Goal: Transaction & Acquisition: Book appointment/travel/reservation

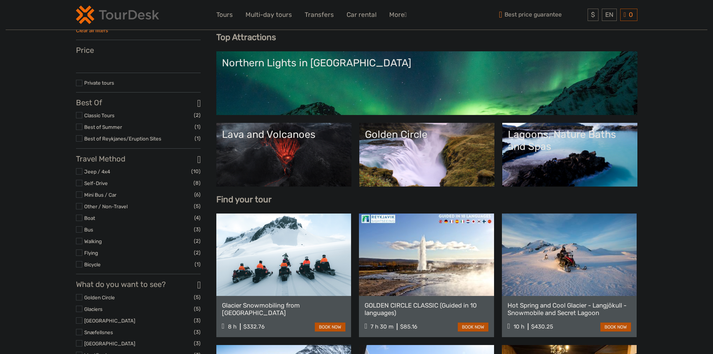
scroll to position [75, 0]
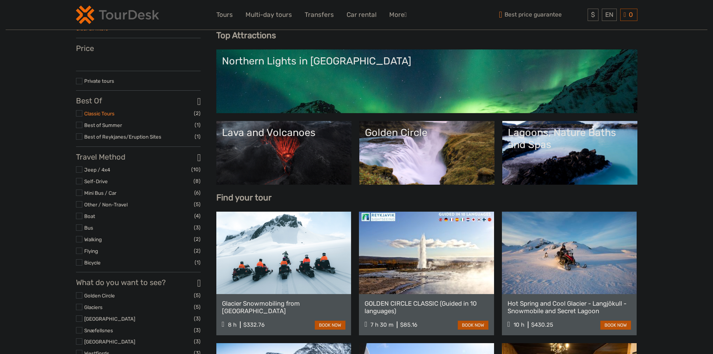
drag, startPoint x: 100, startPoint y: 115, endPoint x: 60, endPoint y: 130, distance: 42.9
click at [100, 115] on link "Classic Tours" at bounding box center [99, 113] width 30 height 6
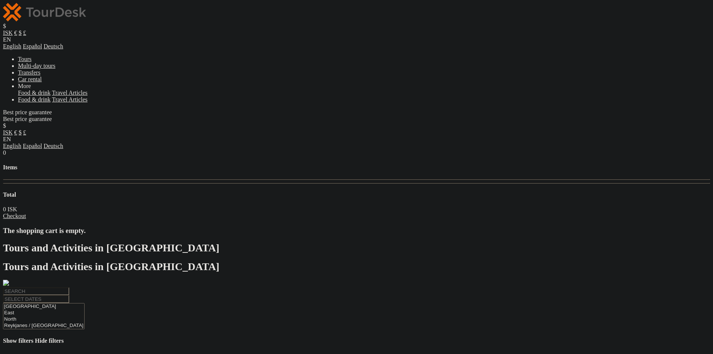
select select
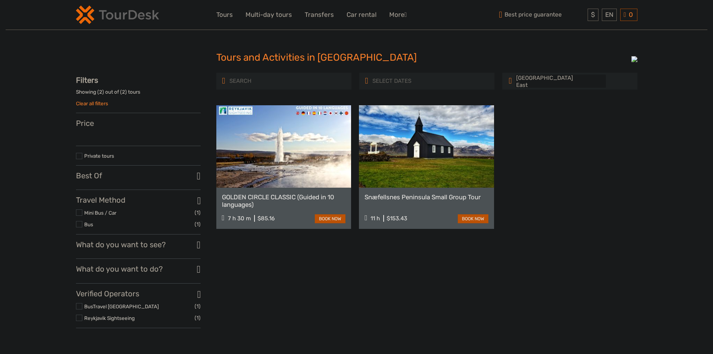
select select
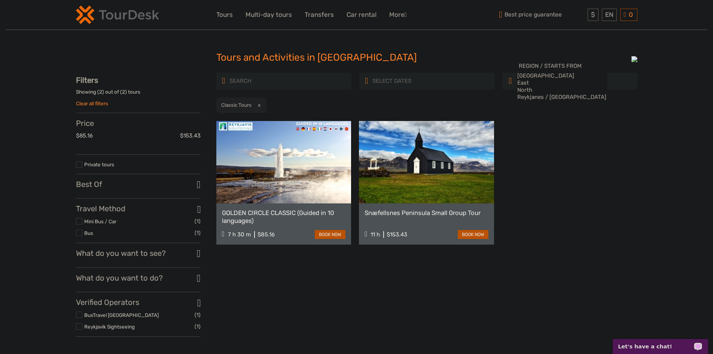
click at [95, 188] on h3 "Best Of" at bounding box center [138, 184] width 125 height 9
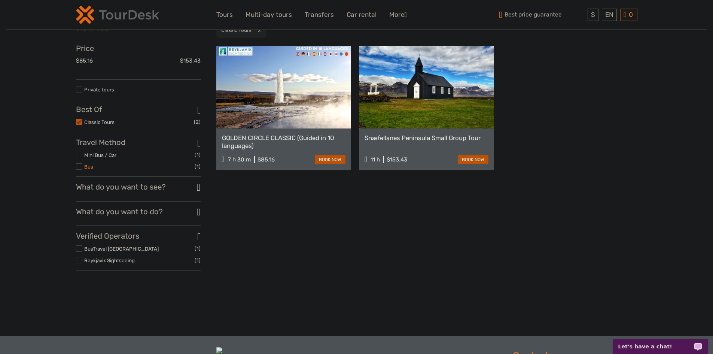
click at [89, 170] on link "Bus" at bounding box center [88, 167] width 9 height 6
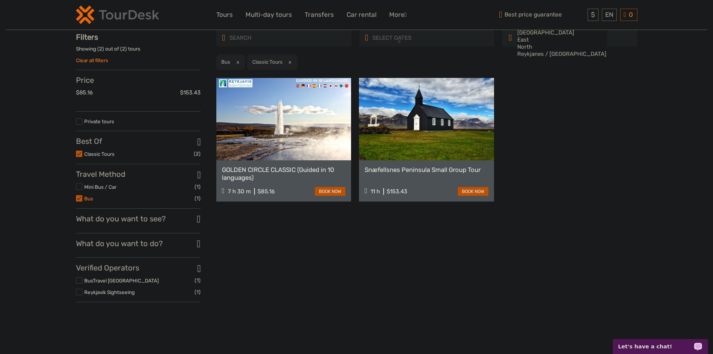
scroll to position [43, 0]
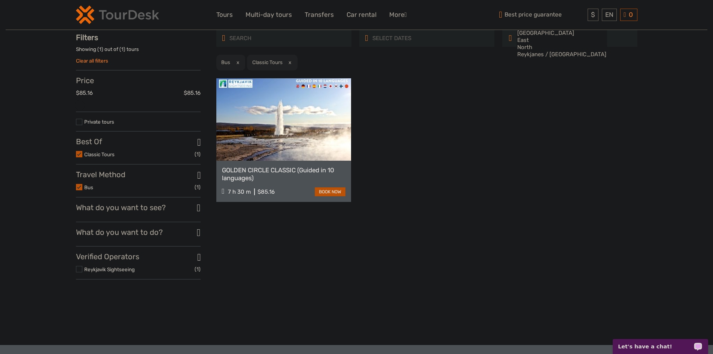
click at [112, 212] on h3 "What do you want to see?" at bounding box center [138, 207] width 125 height 9
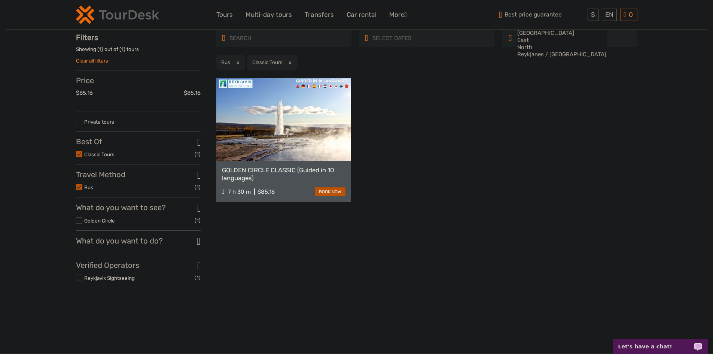
click at [104, 228] on div "What do you want to see? Golden Circle (1) No available attractions" at bounding box center [138, 216] width 125 height 27
click at [105, 225] on label "Golden Circle" at bounding box center [139, 220] width 110 height 9
click at [0, 0] on input "checkbox" at bounding box center [0, 0] width 0 height 0
click at [253, 248] on div "REGION / STARTS FROM Capital Region East North Reykjanes / Keflavík South South…" at bounding box center [426, 162] width 421 height 264
click at [102, 282] on label "Reykjavik Sightseeing" at bounding box center [139, 278] width 110 height 9
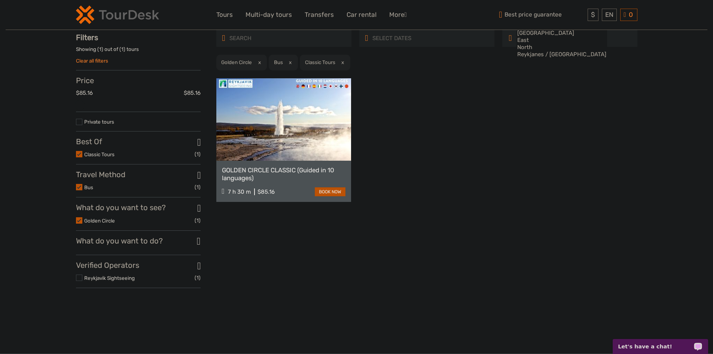
click at [0, 0] on input "checkbox" at bounding box center [0, 0] width 0 height 0
click at [97, 281] on link "Reykjavik Sightseeing" at bounding box center [109, 278] width 51 height 6
click at [97, 224] on link "Golden Circle" at bounding box center [99, 221] width 31 height 6
click at [91, 190] on link "Bus" at bounding box center [88, 187] width 9 height 6
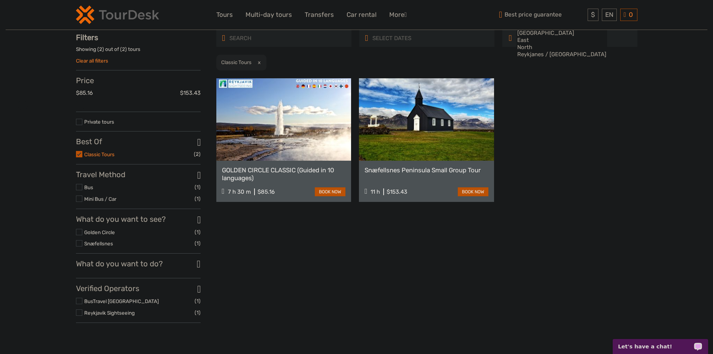
click at [94, 155] on link "Classic Tours" at bounding box center [99, 154] width 30 height 6
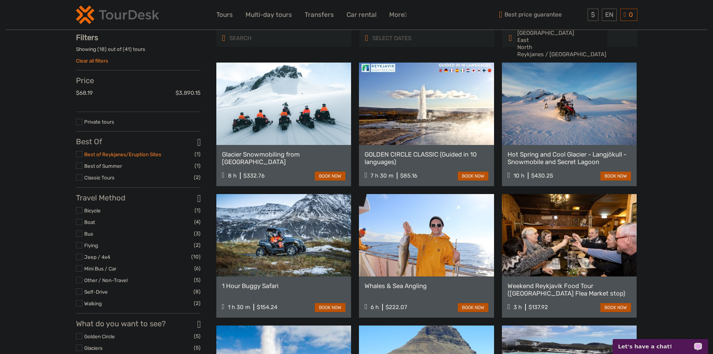
click at [101, 157] on link "Best of Reykjanes/Eruption Sites" at bounding box center [122, 154] width 77 height 6
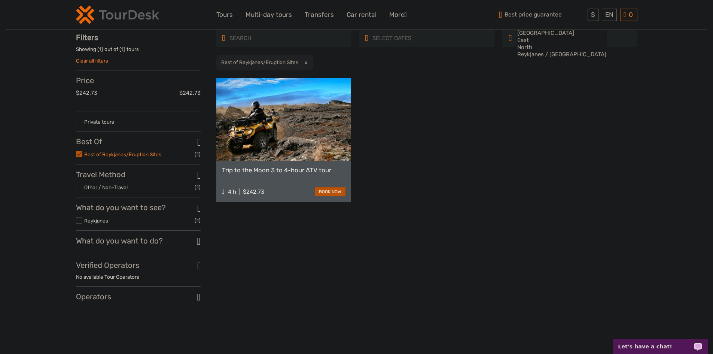
click at [94, 157] on link "Best of Reykjanes/Eruption Sites" at bounding box center [122, 154] width 77 height 6
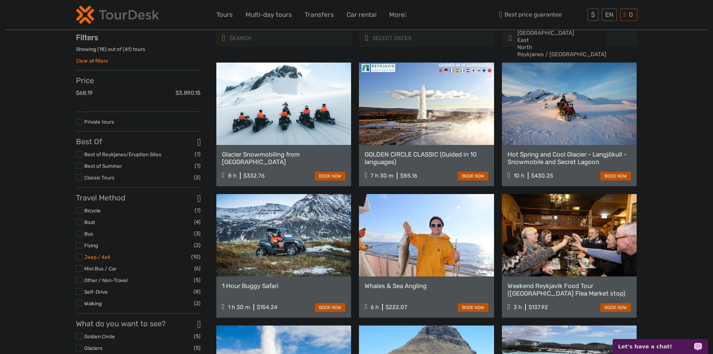
click at [90, 259] on link "Jeep / 4x4" at bounding box center [97, 257] width 26 height 6
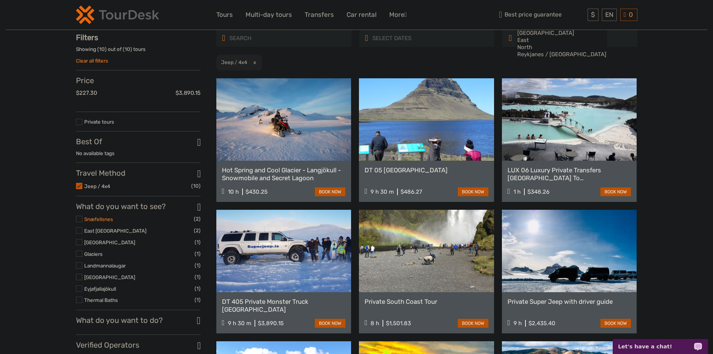
click at [98, 222] on link "Snæfellsnes" at bounding box center [98, 219] width 29 height 6
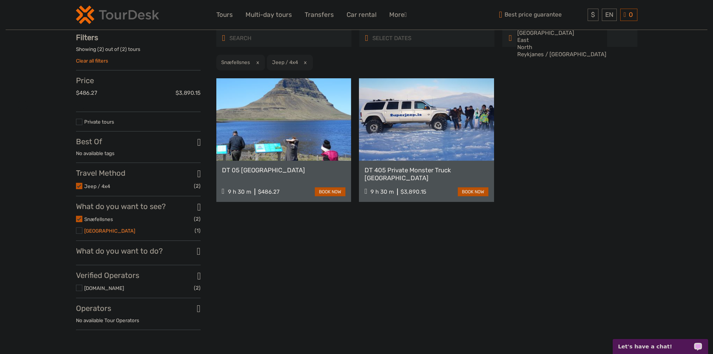
click at [105, 234] on link "[GEOGRAPHIC_DATA]" at bounding box center [109, 231] width 51 height 6
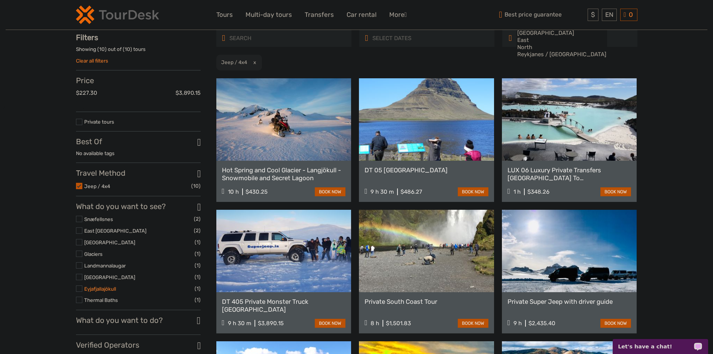
click at [102, 292] on link "Eyjafjallajökull" at bounding box center [100, 289] width 32 height 6
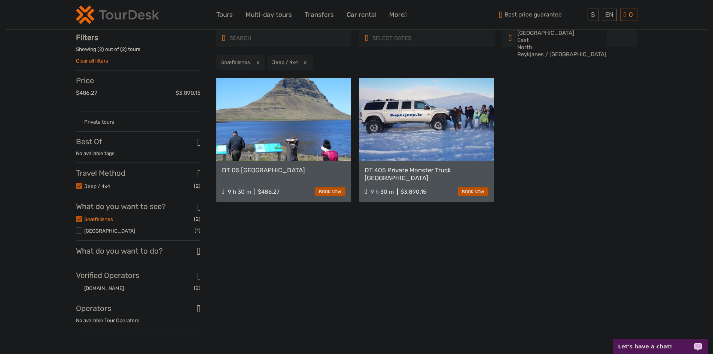
click at [100, 221] on link "Snæfellsnes" at bounding box center [98, 219] width 29 height 6
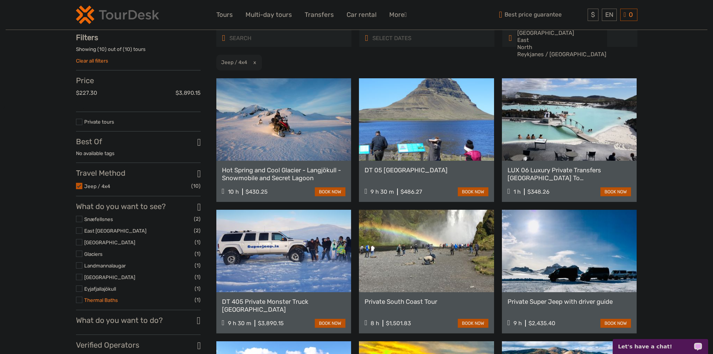
click at [95, 303] on link "Thermal Baths" at bounding box center [101, 300] width 34 height 6
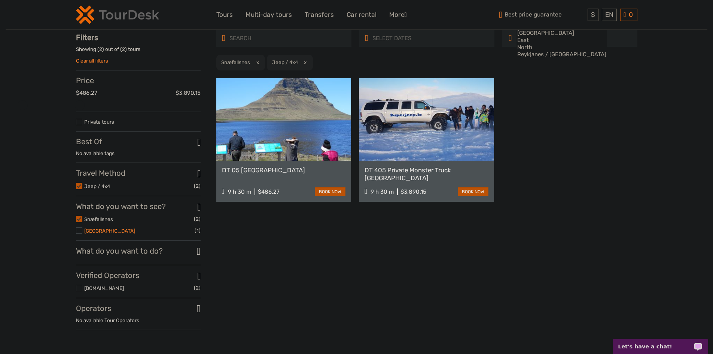
click at [101, 233] on link "[GEOGRAPHIC_DATA]" at bounding box center [109, 231] width 51 height 6
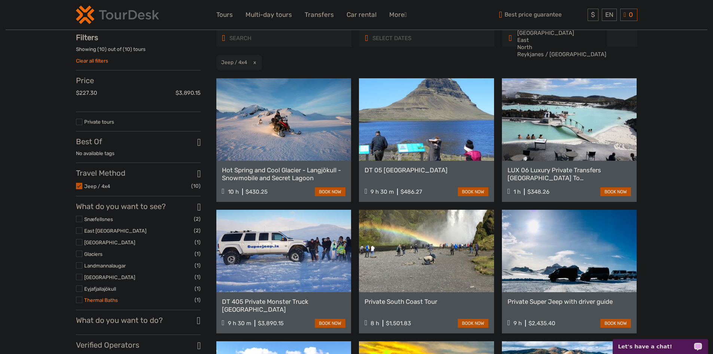
click at [109, 303] on link "Thermal Baths" at bounding box center [101, 300] width 34 height 6
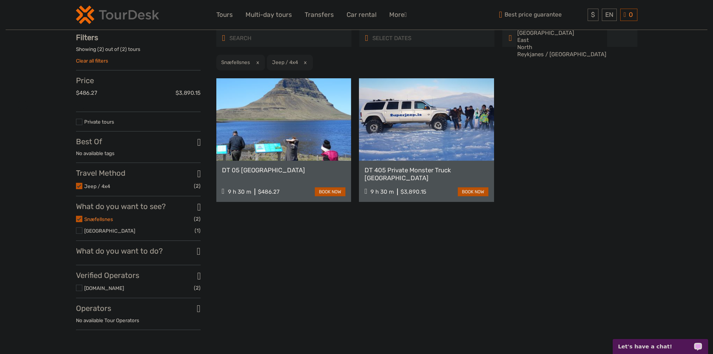
click at [100, 222] on link "Snæfellsnes" at bounding box center [98, 219] width 29 height 6
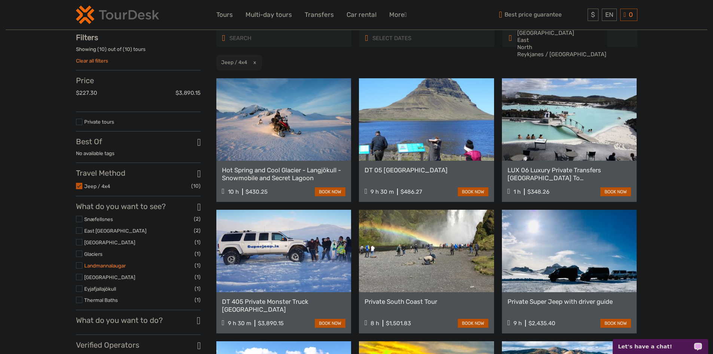
click at [118, 265] on link "Landmannalaugar" at bounding box center [105, 265] width 42 height 6
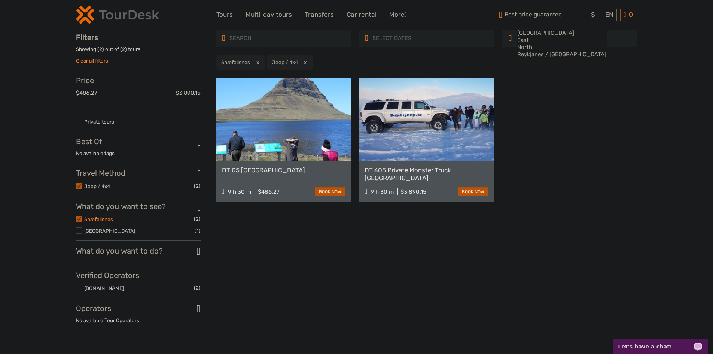
click at [96, 222] on link "Snæfellsnes" at bounding box center [98, 219] width 29 height 6
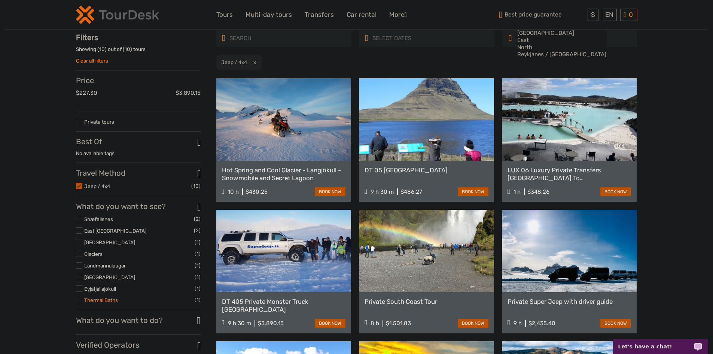
click at [102, 303] on link "Thermal Baths" at bounding box center [101, 300] width 34 height 6
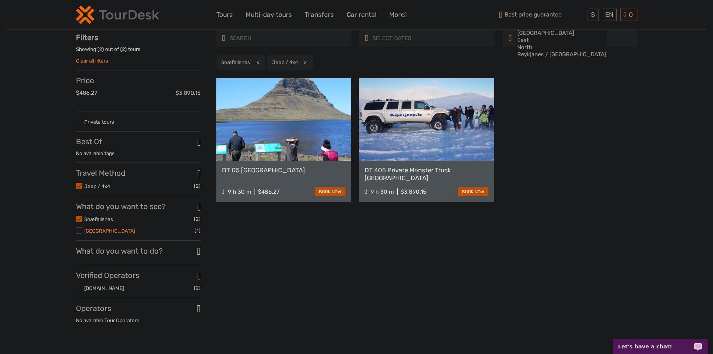
click at [95, 234] on link "[GEOGRAPHIC_DATA]" at bounding box center [109, 231] width 51 height 6
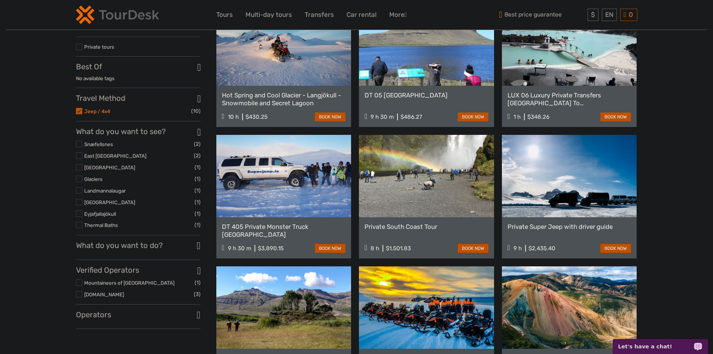
click at [93, 114] on link "Jeep / 4x4" at bounding box center [97, 111] width 26 height 6
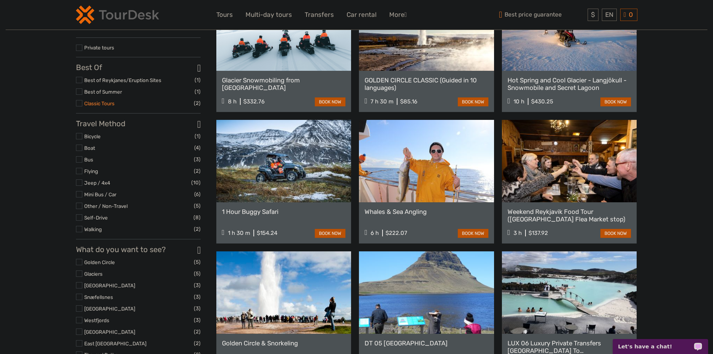
scroll to position [118, 0]
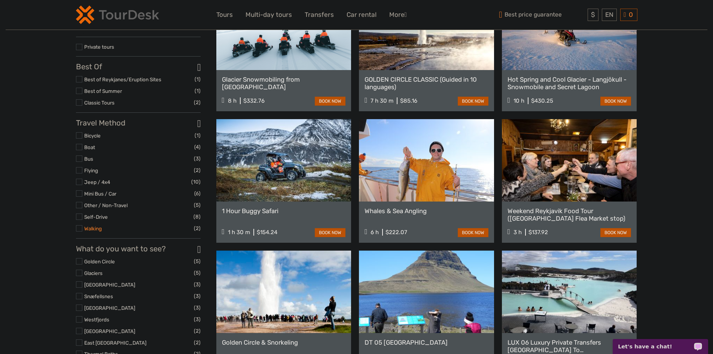
click at [92, 231] on link "Walking" at bounding box center [93, 228] width 18 height 6
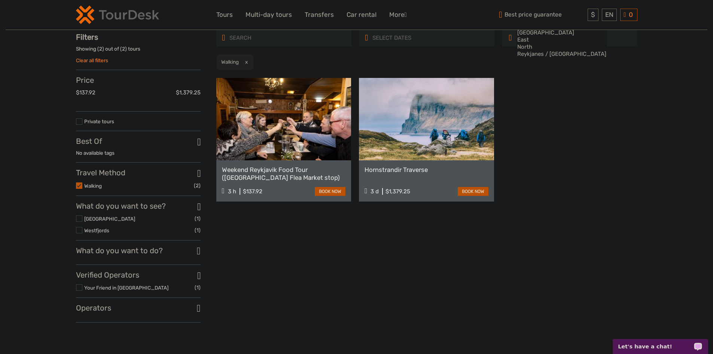
scroll to position [43, 0]
click at [92, 189] on link "Walking" at bounding box center [93, 186] width 18 height 6
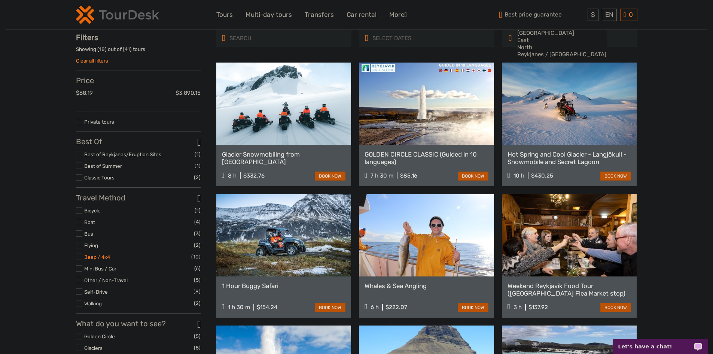
click at [94, 259] on link "Jeep / 4x4" at bounding box center [97, 257] width 26 height 6
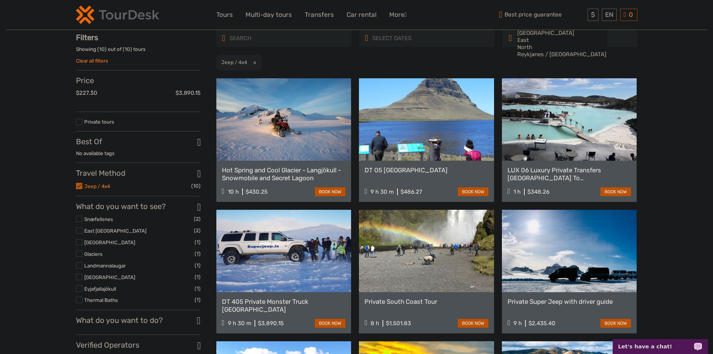
click at [106, 188] on link "Jeep / 4x4" at bounding box center [97, 186] width 26 height 6
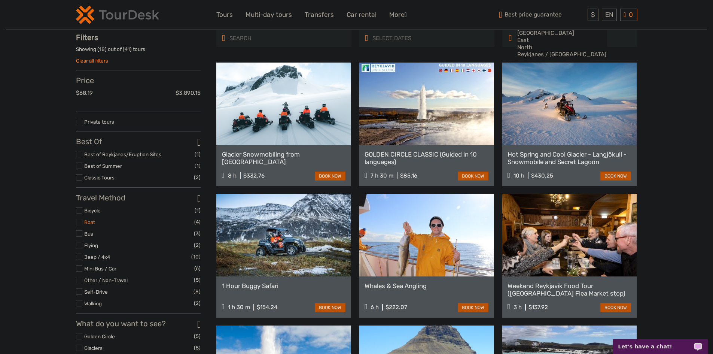
click at [90, 225] on link "Boat" at bounding box center [89, 222] width 11 height 6
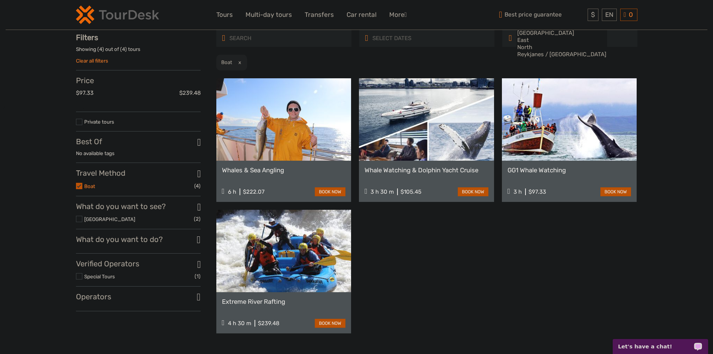
click at [91, 188] on link "Boat" at bounding box center [89, 186] width 11 height 6
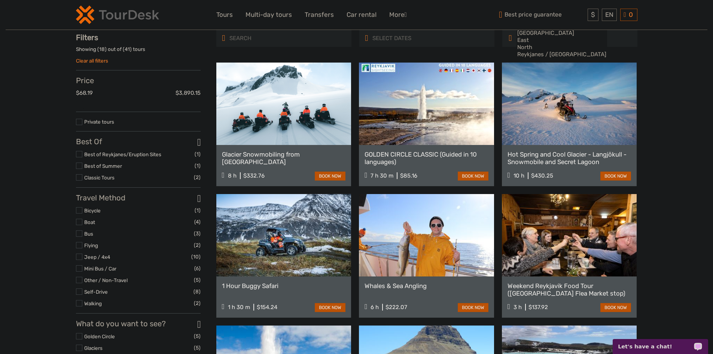
click at [96, 261] on label "Jeep / 4x4" at bounding box center [137, 257] width 107 height 9
click at [0, 0] on input "checkbox" at bounding box center [0, 0] width 0 height 0
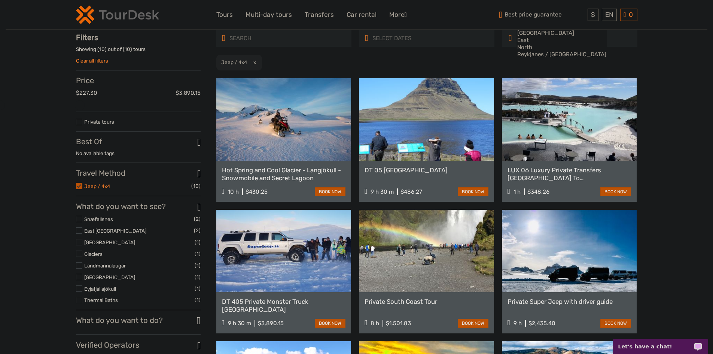
click at [105, 189] on link "Jeep / 4x4" at bounding box center [97, 186] width 26 height 6
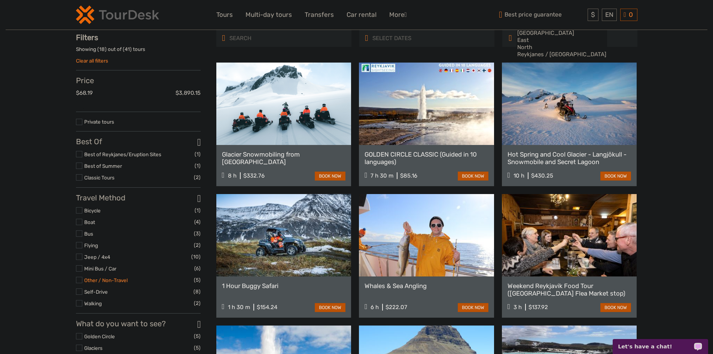
click at [95, 282] on link "Other / Non-Travel" at bounding box center [105, 280] width 43 height 6
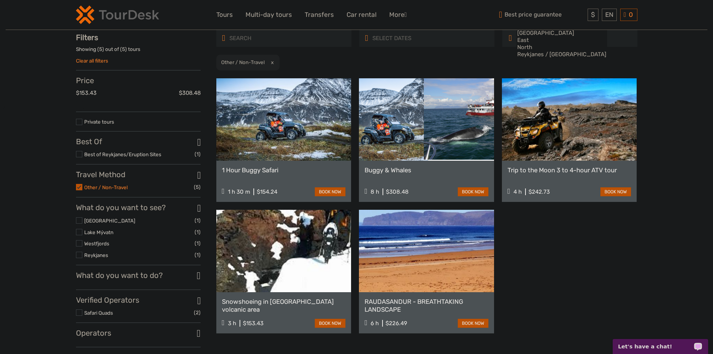
click at [103, 190] on link "Other / Non-Travel" at bounding box center [105, 187] width 43 height 6
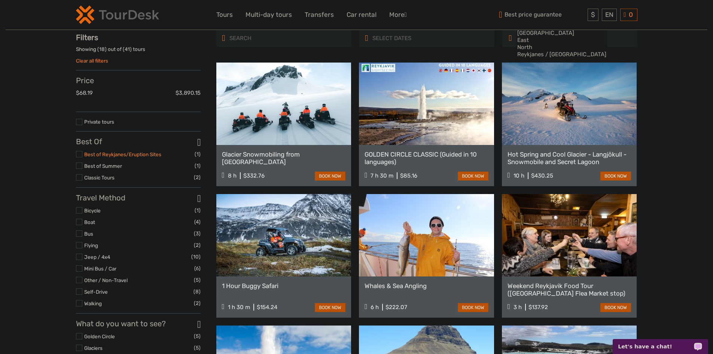
click at [94, 157] on link "Best of Reykjanes/Eruption Sites" at bounding box center [122, 154] width 77 height 6
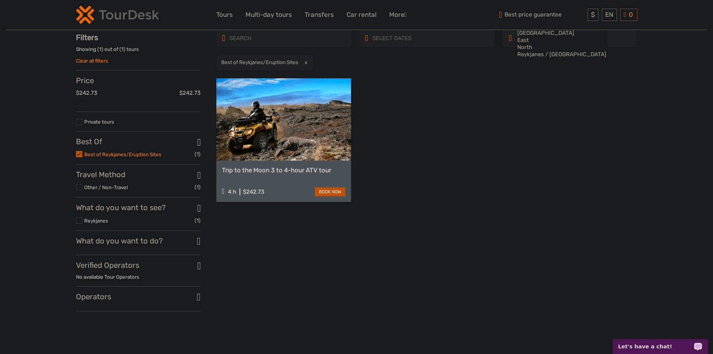
click at [96, 157] on link "Best of Reykjanes/Eruption Sites" at bounding box center [122, 154] width 77 height 6
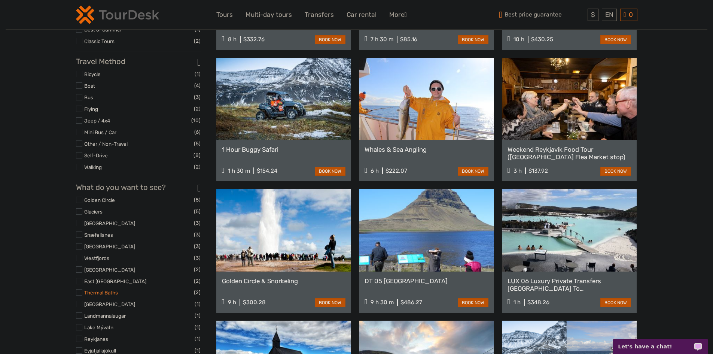
scroll to position [192, 0]
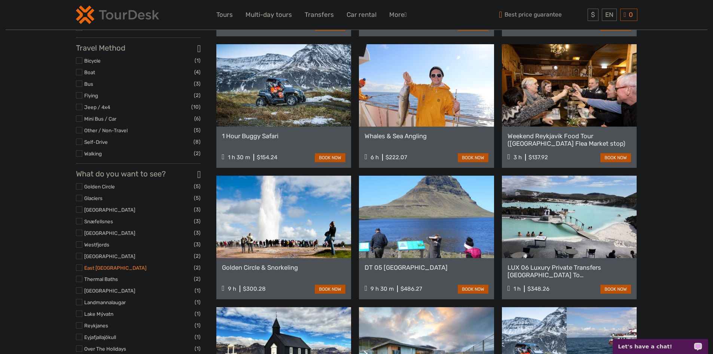
click at [102, 271] on link "East [GEOGRAPHIC_DATA]" at bounding box center [115, 268] width 62 height 6
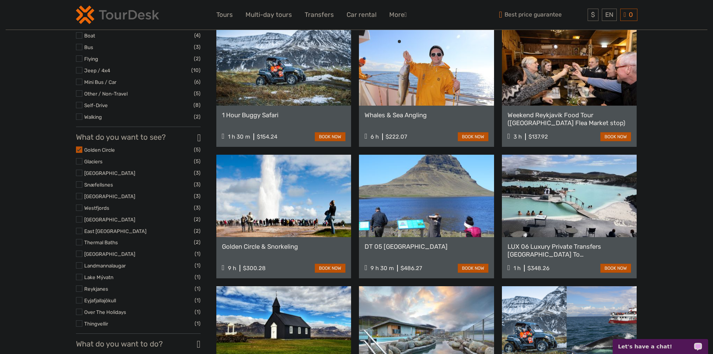
scroll to position [230, 0]
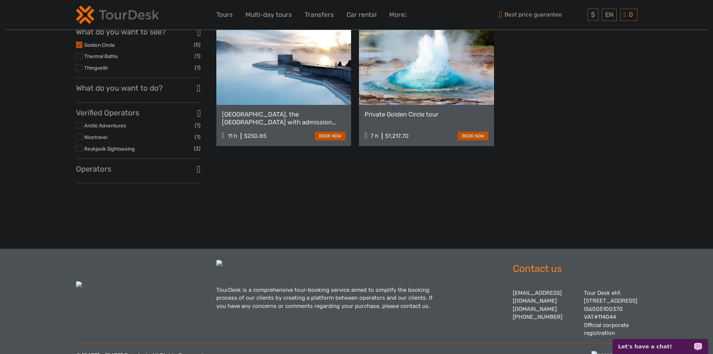
click at [116, 173] on h3 "Operators" at bounding box center [138, 168] width 125 height 9
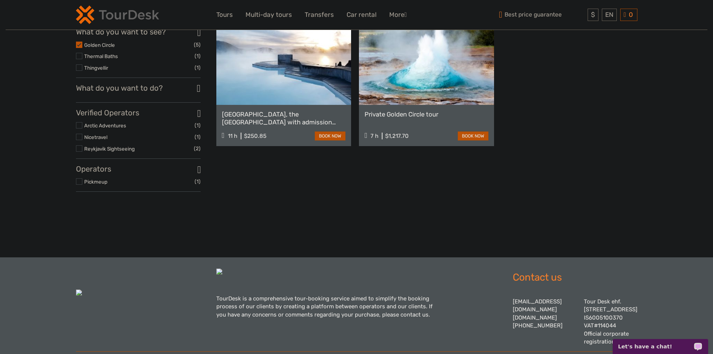
click at [115, 173] on h3 "Operators" at bounding box center [138, 168] width 125 height 9
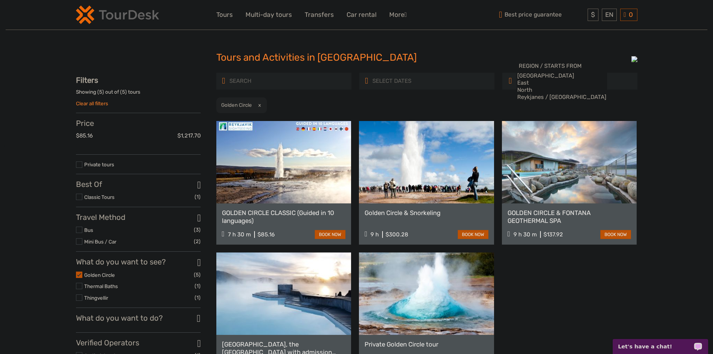
click at [101, 103] on link "Clear all filters" at bounding box center [92, 103] width 32 height 6
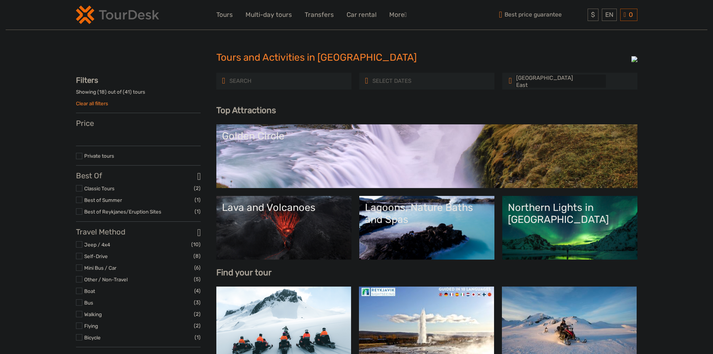
select select
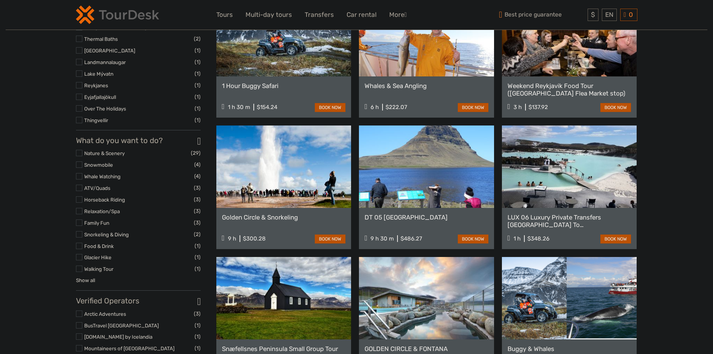
select select
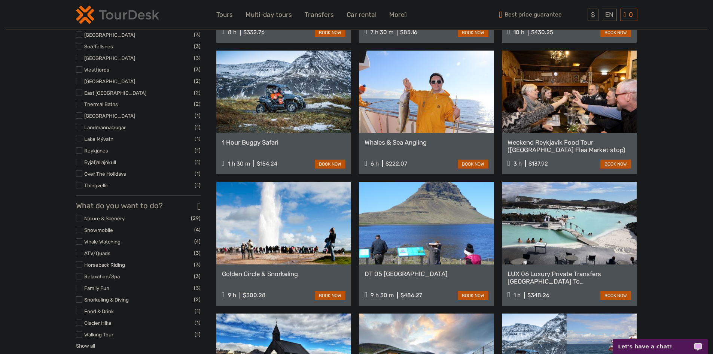
scroll to position [449, 0]
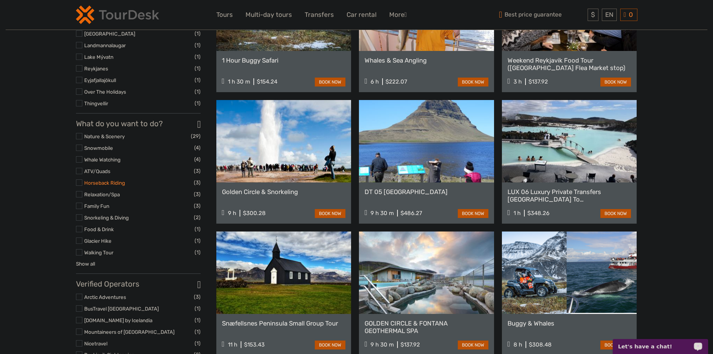
click at [100, 185] on link "Horseback Riding" at bounding box center [104, 183] width 41 height 6
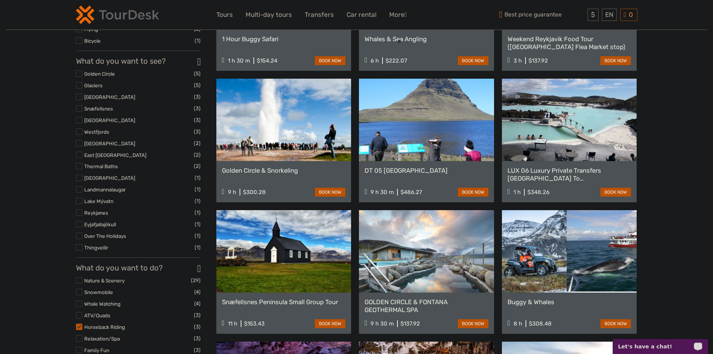
scroll to position [305, 0]
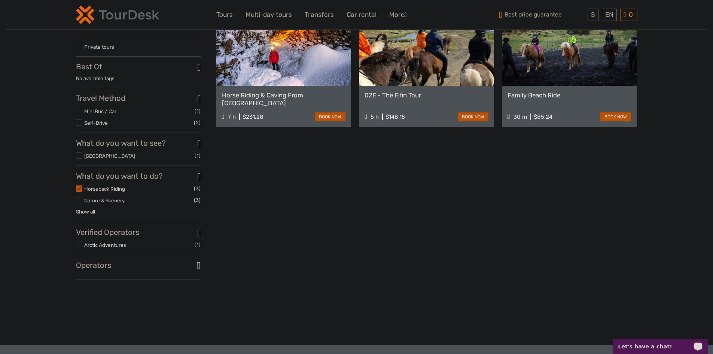
scroll to position [117, 0]
click at [79, 192] on label at bounding box center [79, 189] width 6 height 6
click at [0, 0] on input "checkbox" at bounding box center [0, 0] width 0 height 0
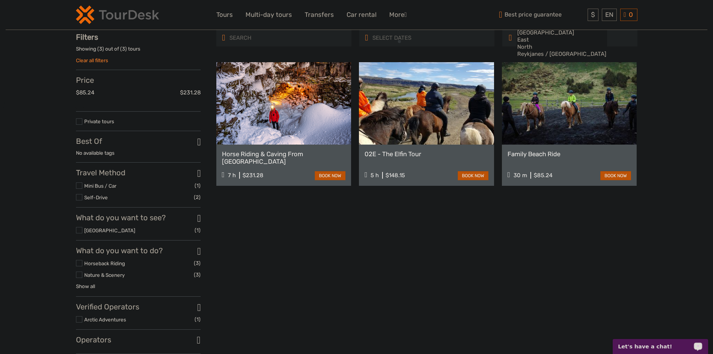
scroll to position [43, 0]
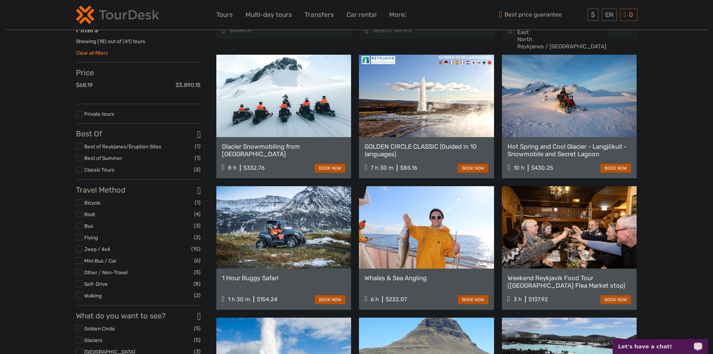
scroll to position [43, 0]
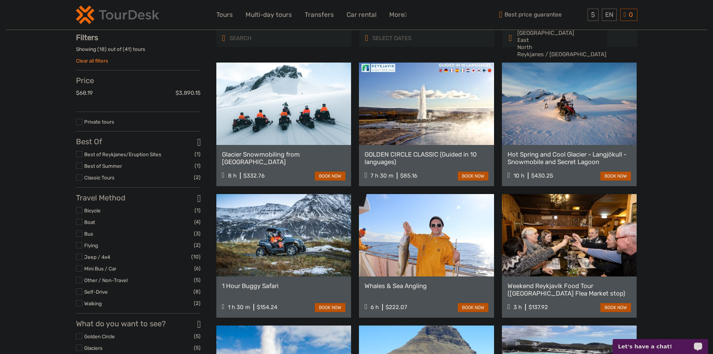
click at [79, 179] on label at bounding box center [79, 177] width 6 height 6
click at [0, 0] on input "checkbox" at bounding box center [0, 0] width 0 height 0
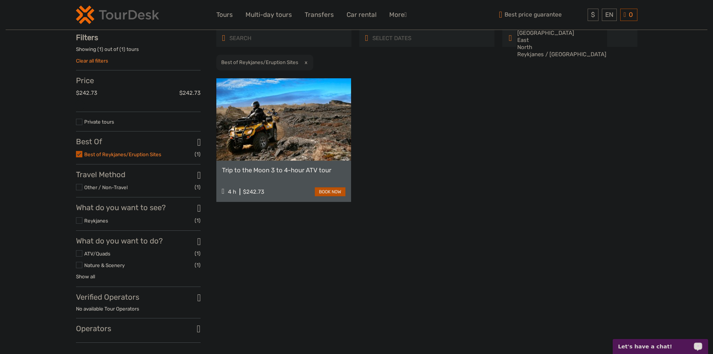
click at [96, 157] on link "Best of Reykjanes/Eruption Sites" at bounding box center [122, 154] width 77 height 6
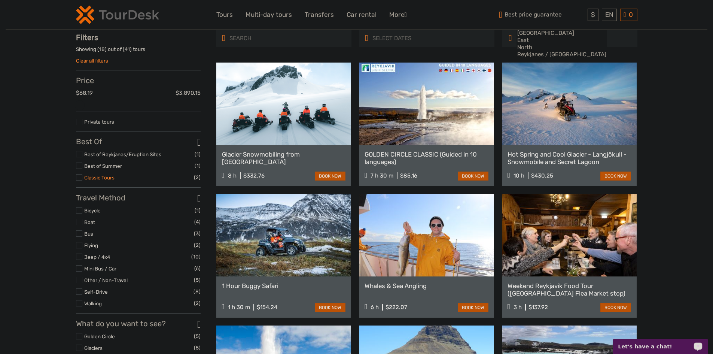
click at [103, 180] on link "Classic Tours" at bounding box center [99, 177] width 30 height 6
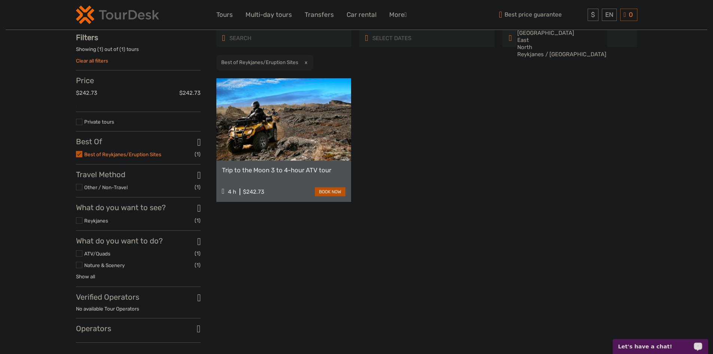
drag, startPoint x: 85, startPoint y: 157, endPoint x: 92, endPoint y: 157, distance: 7.5
click at [85, 157] on link "Best of Reykjanes/Eruption Sites" at bounding box center [122, 154] width 77 height 6
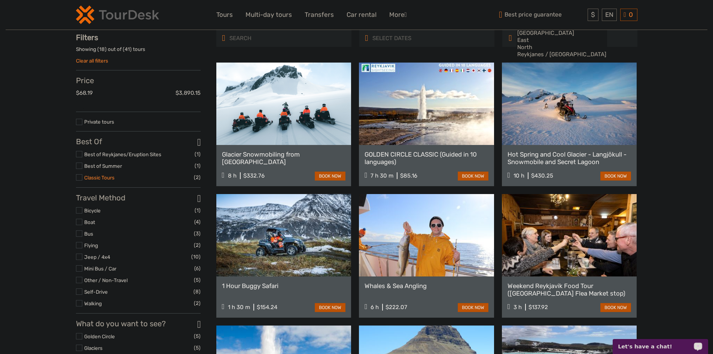
click at [105, 180] on link "Classic Tours" at bounding box center [99, 177] width 30 height 6
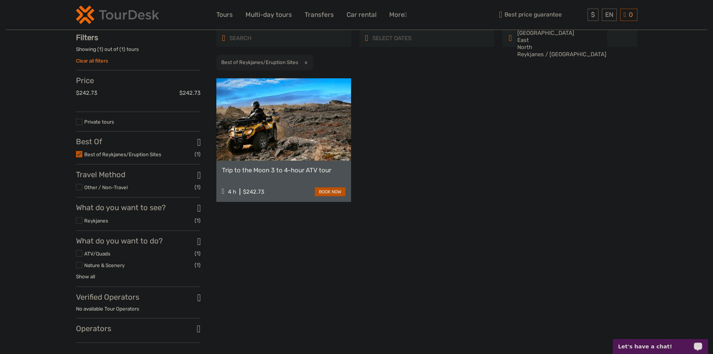
click at [392, 219] on div "REGION / STARTS FROM Capital Region East North Reykjanes / Keflavík South South…" at bounding box center [426, 189] width 421 height 319
click at [461, 166] on div "Trip to the Moon 3 to 4-hour ATV tour 4 h $242.73 book now" at bounding box center [426, 140] width 421 height 124
click at [516, 172] on div "Trip to the Moon 3 to 4-hour ATV tour 4 h $242.73 book now" at bounding box center [426, 140] width 421 height 124
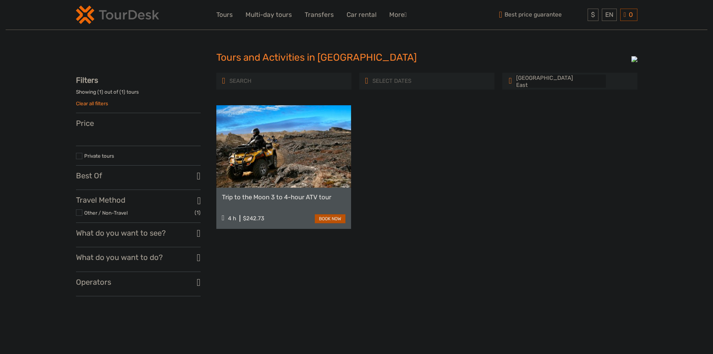
select select
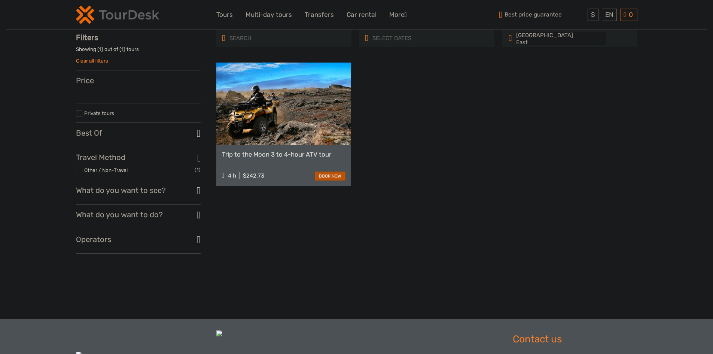
select select
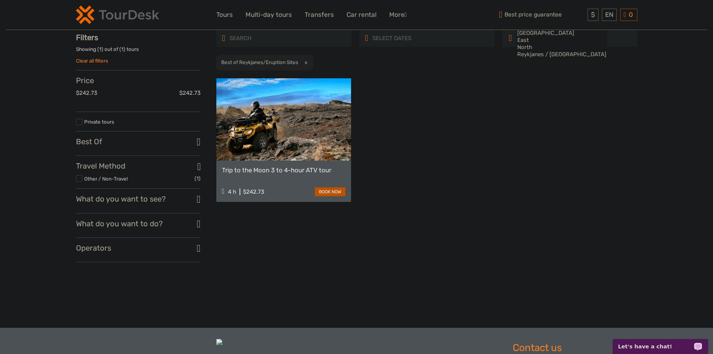
click at [94, 143] on h3 "Best Of" at bounding box center [138, 141] width 125 height 9
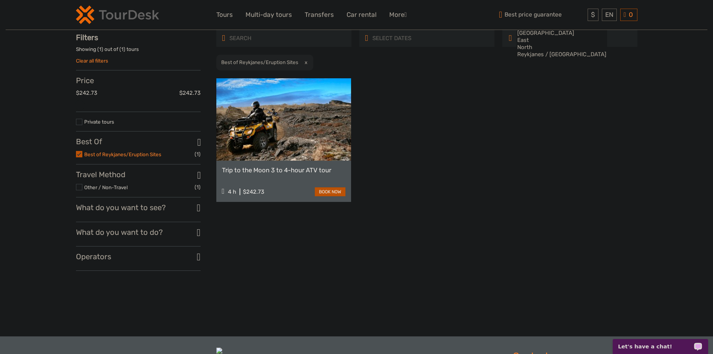
click at [98, 157] on link "Best of Reykjanes/Eruption Sites" at bounding box center [122, 154] width 77 height 6
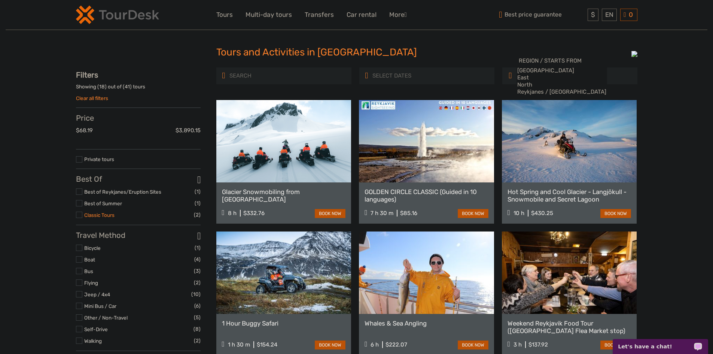
click at [107, 217] on link "Classic Tours" at bounding box center [99, 215] width 30 height 6
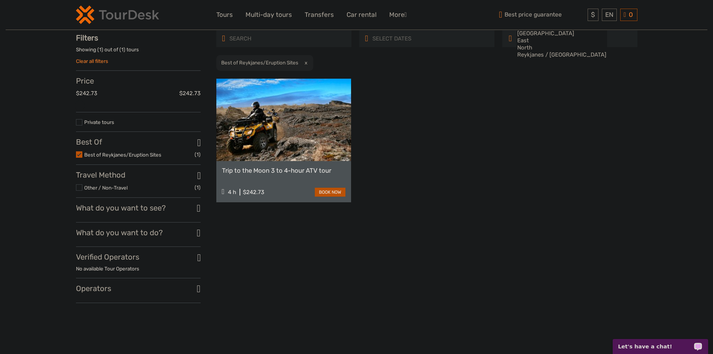
scroll to position [43, 0]
click at [114, 156] on link "Best of Reykjanes/Eruption Sites" at bounding box center [122, 154] width 77 height 6
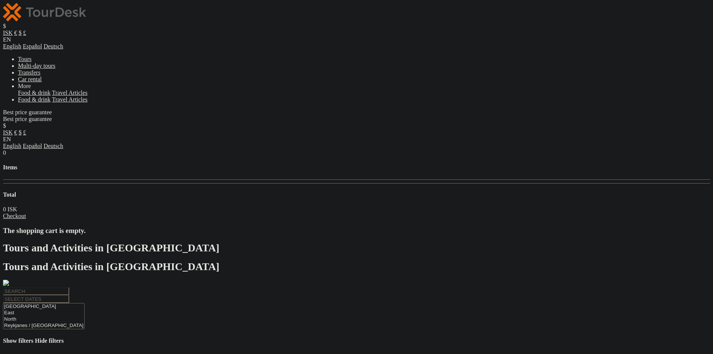
select select
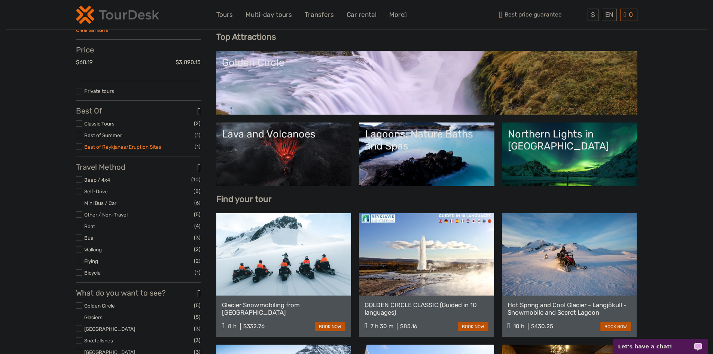
scroll to position [75, 0]
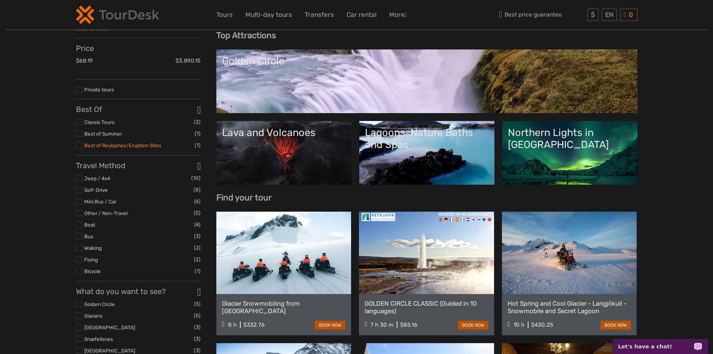
click at [97, 148] on link "Best of Reykjanes/Eruption Sites" at bounding box center [122, 145] width 77 height 6
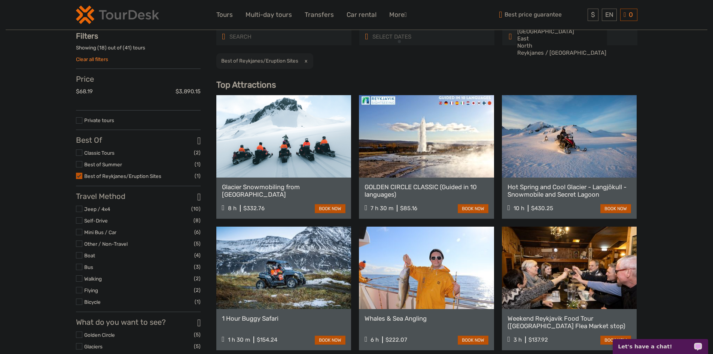
scroll to position [43, 0]
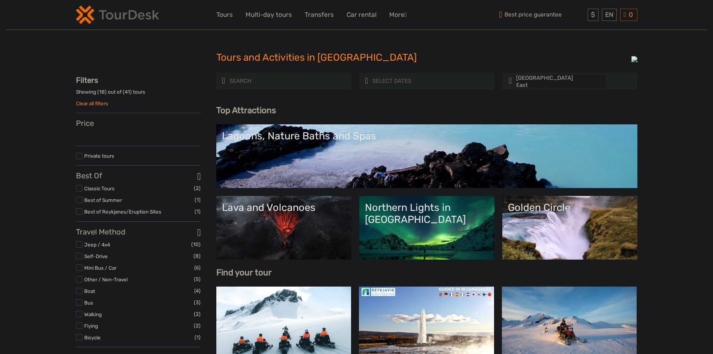
select select
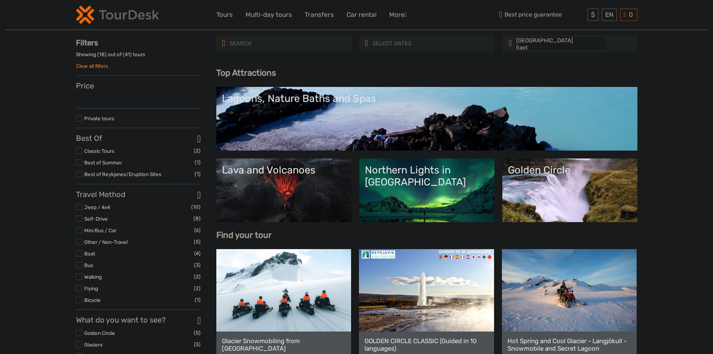
select select
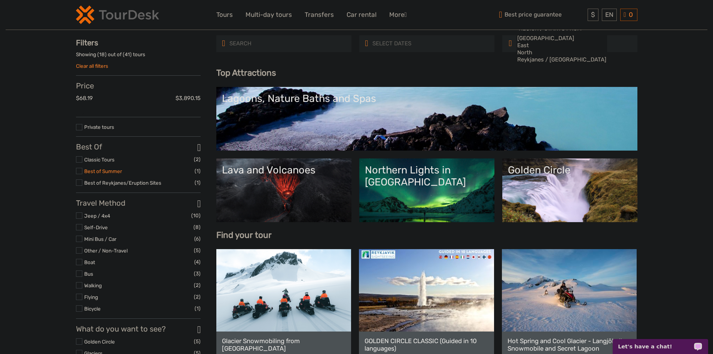
scroll to position [0, 0]
click at [95, 174] on link "Best of Summer" at bounding box center [103, 171] width 38 height 6
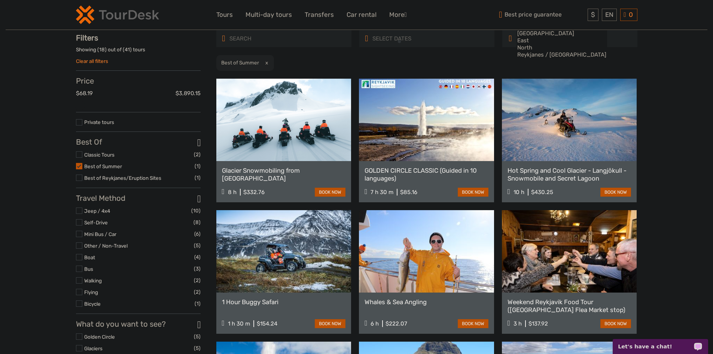
scroll to position [43, 0]
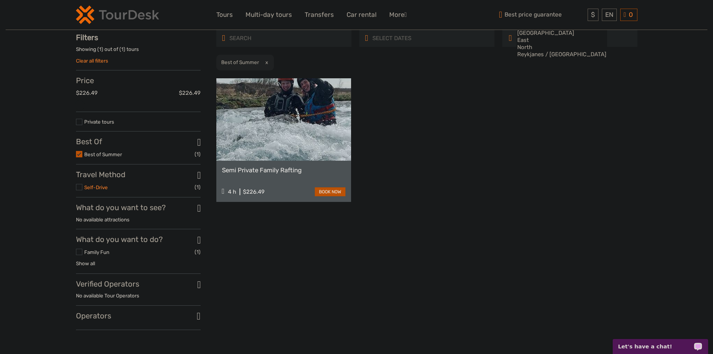
click at [89, 190] on link "Self-Drive" at bounding box center [96, 187] width 24 height 6
click at [78, 255] on label at bounding box center [79, 252] width 6 height 6
click at [0, 0] on input "checkbox" at bounding box center [0, 0] width 0 height 0
click at [476, 149] on div "Semi Private Family Rafting 4 h $226.49 book now" at bounding box center [426, 140] width 421 height 124
